Goal: Navigation & Orientation: Find specific page/section

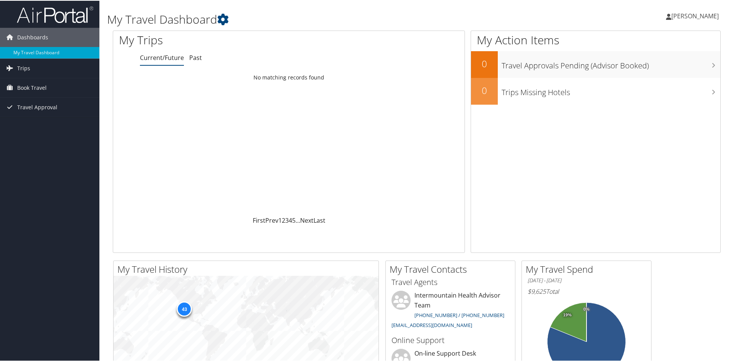
click at [675, 19] on span "[PERSON_NAME]" at bounding box center [695, 15] width 47 height 8
click at [650, 64] on link "View Travel Profile" at bounding box center [674, 68] width 85 height 13
